Goal: Navigation & Orientation: Go to known website

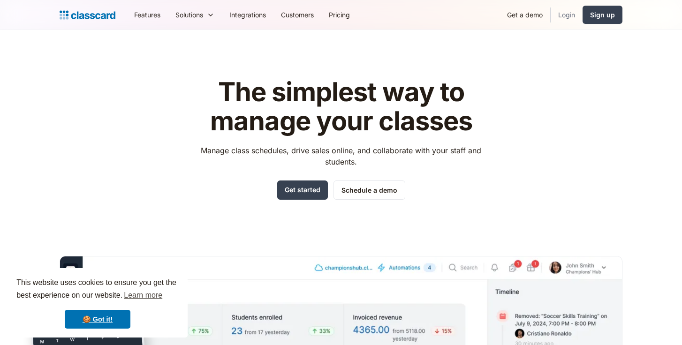
click at [565, 18] on link "Login" at bounding box center [566, 14] width 32 height 21
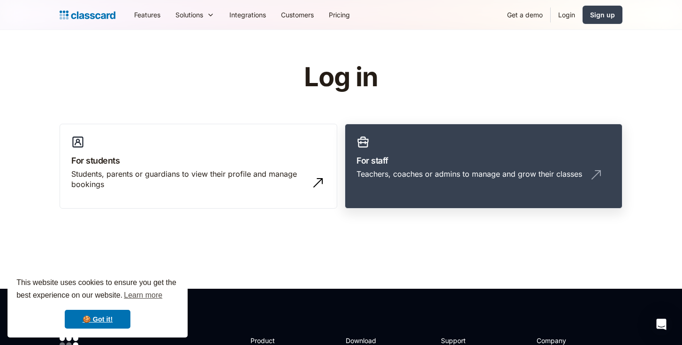
click at [411, 162] on h3 "For staff" at bounding box center [483, 160] width 254 height 13
